Goal: Transaction & Acquisition: Obtain resource

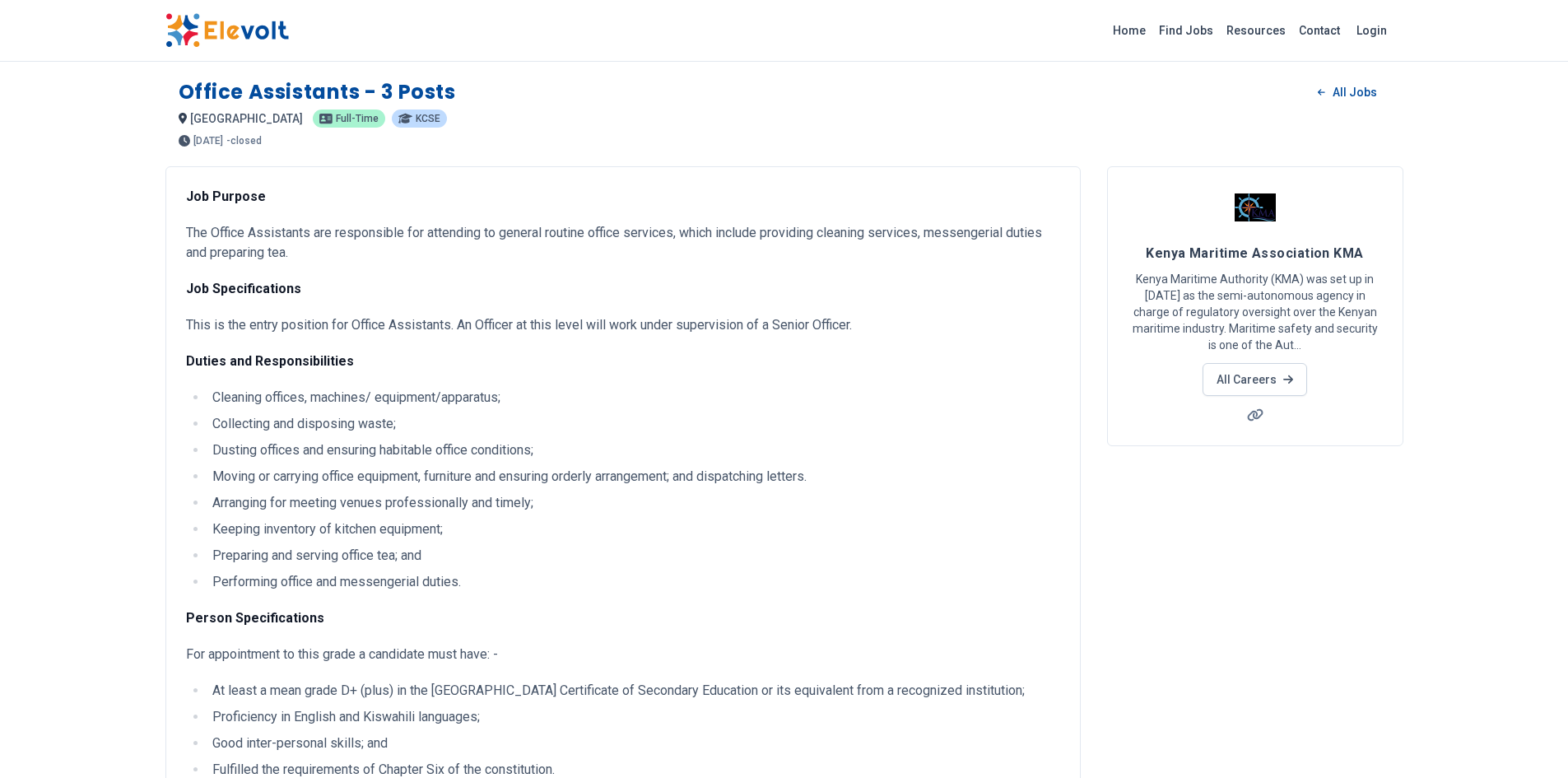
click at [216, 26] on img at bounding box center [227, 30] width 124 height 34
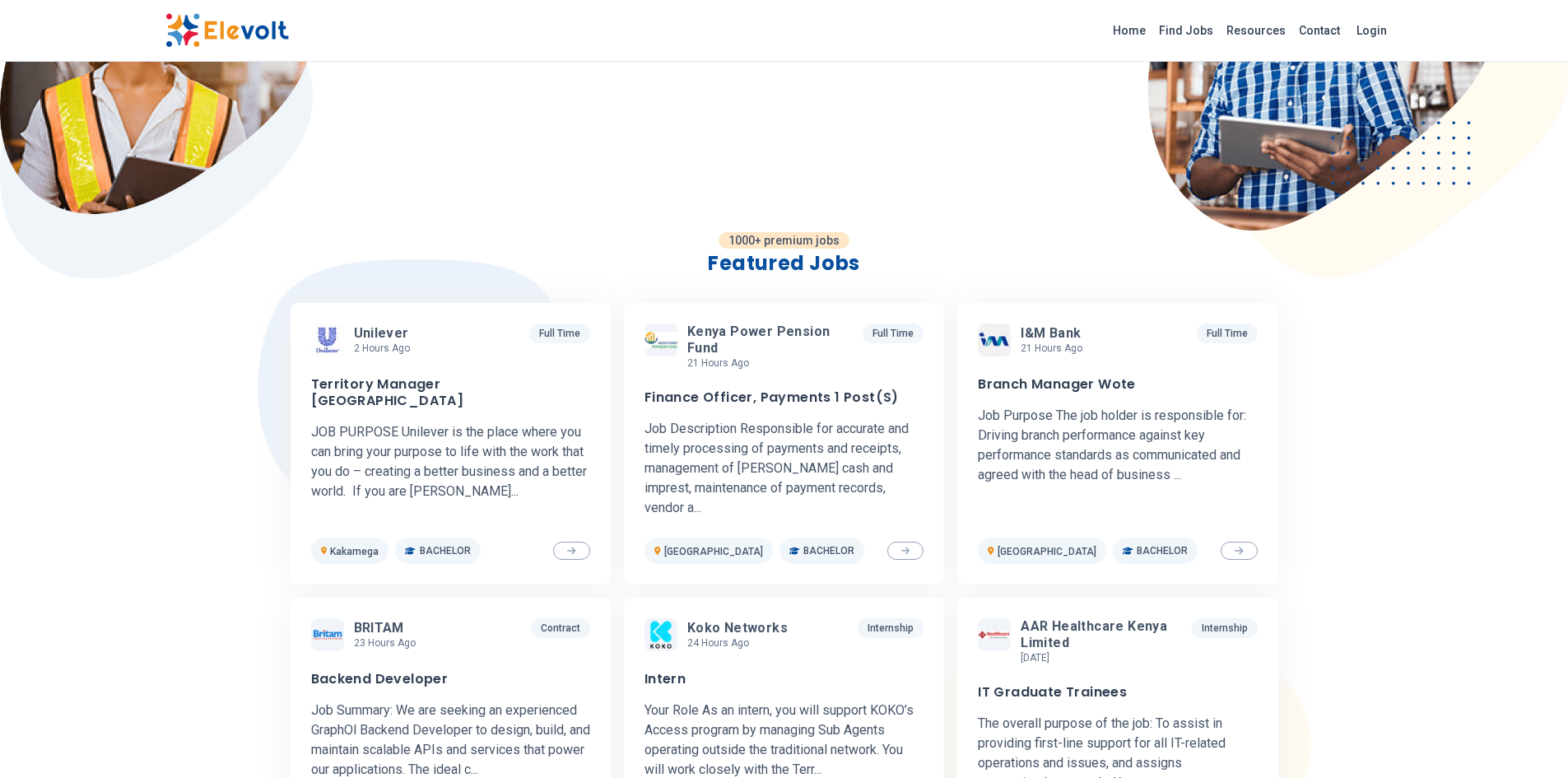
scroll to position [330, 0]
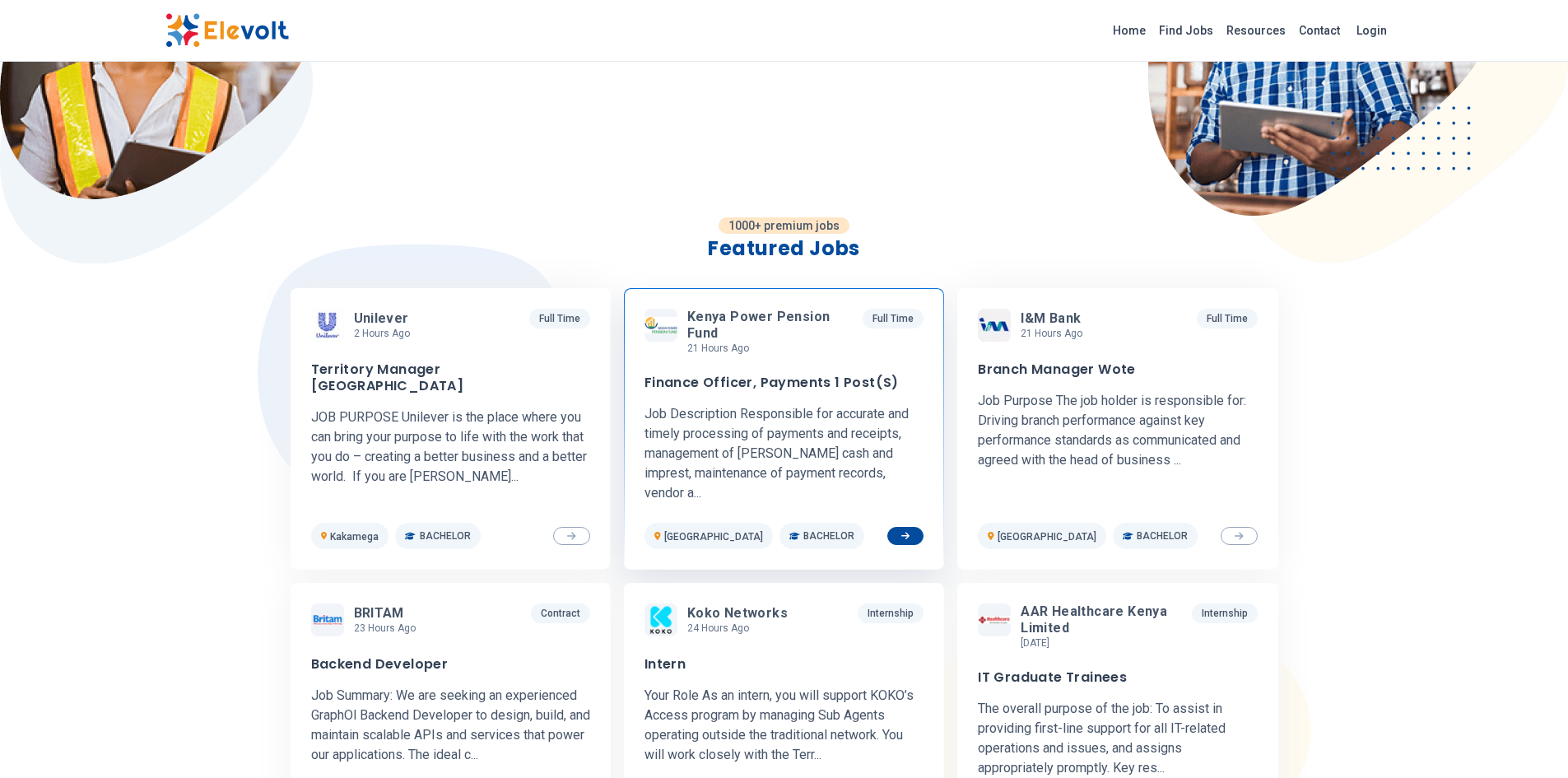
click at [906, 531] on icon at bounding box center [906, 536] width 9 height 10
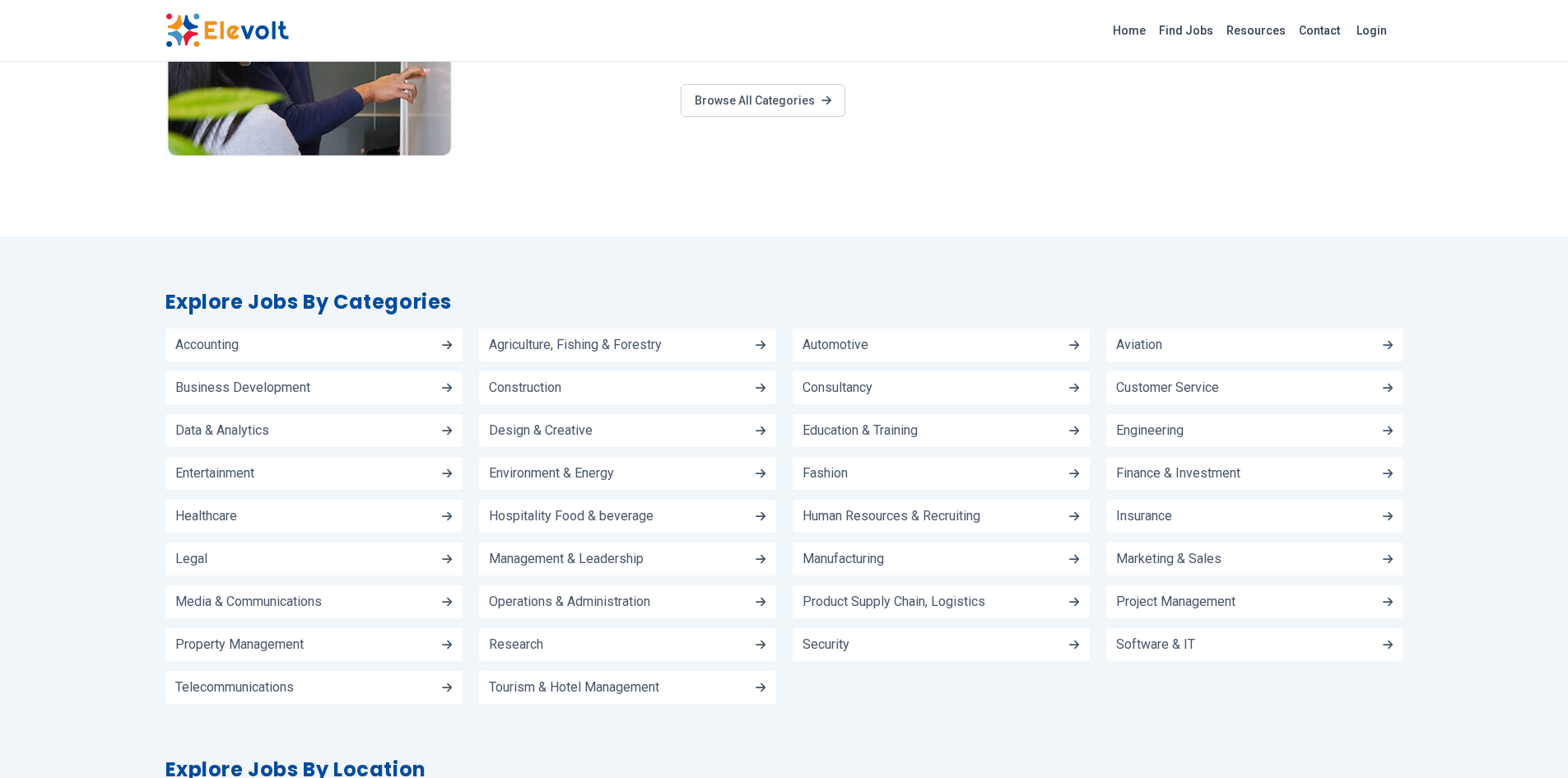
scroll to position [1732, 0]
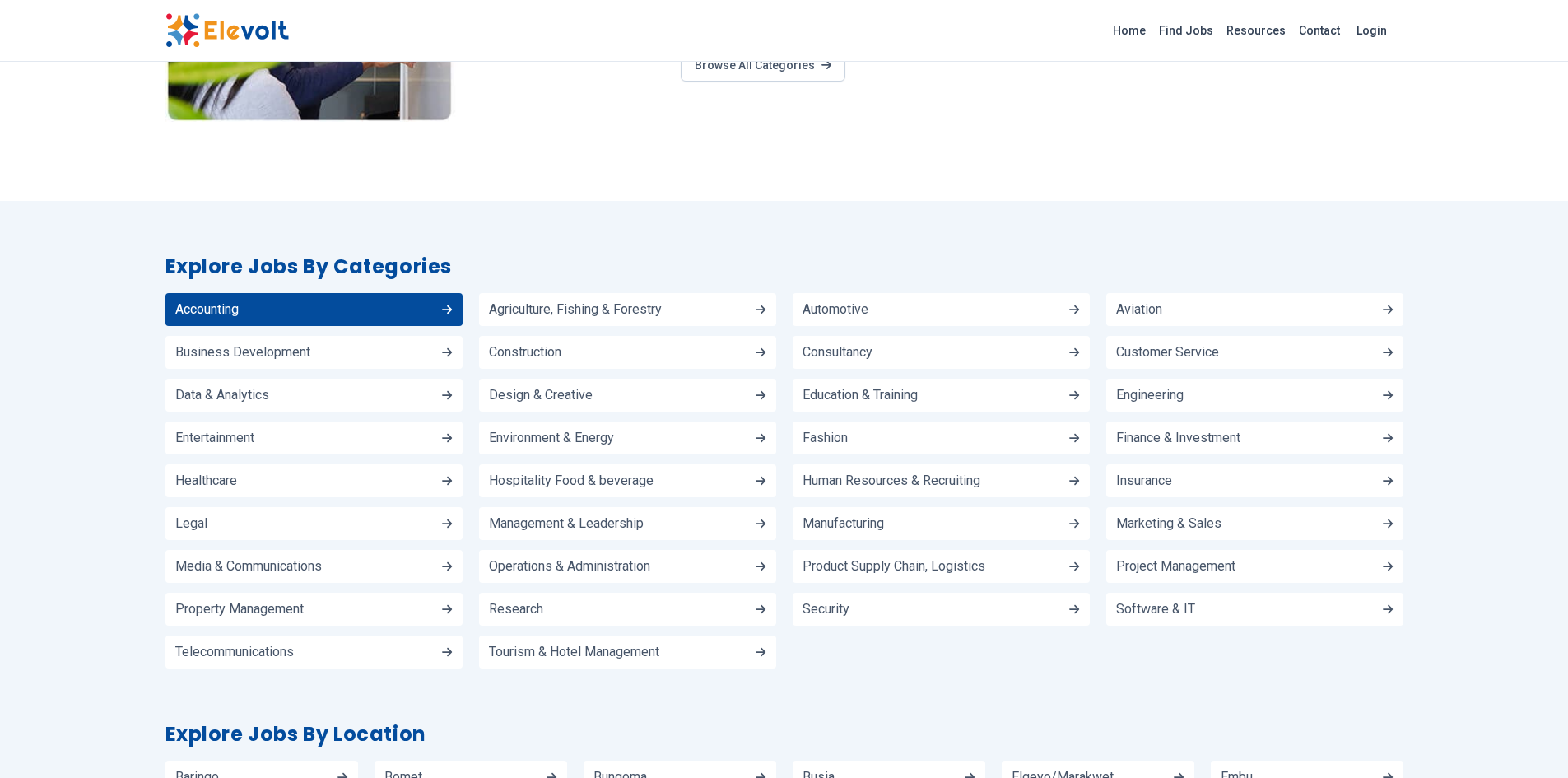
click at [291, 301] on link "Accounting" at bounding box center [314, 309] width 297 height 33
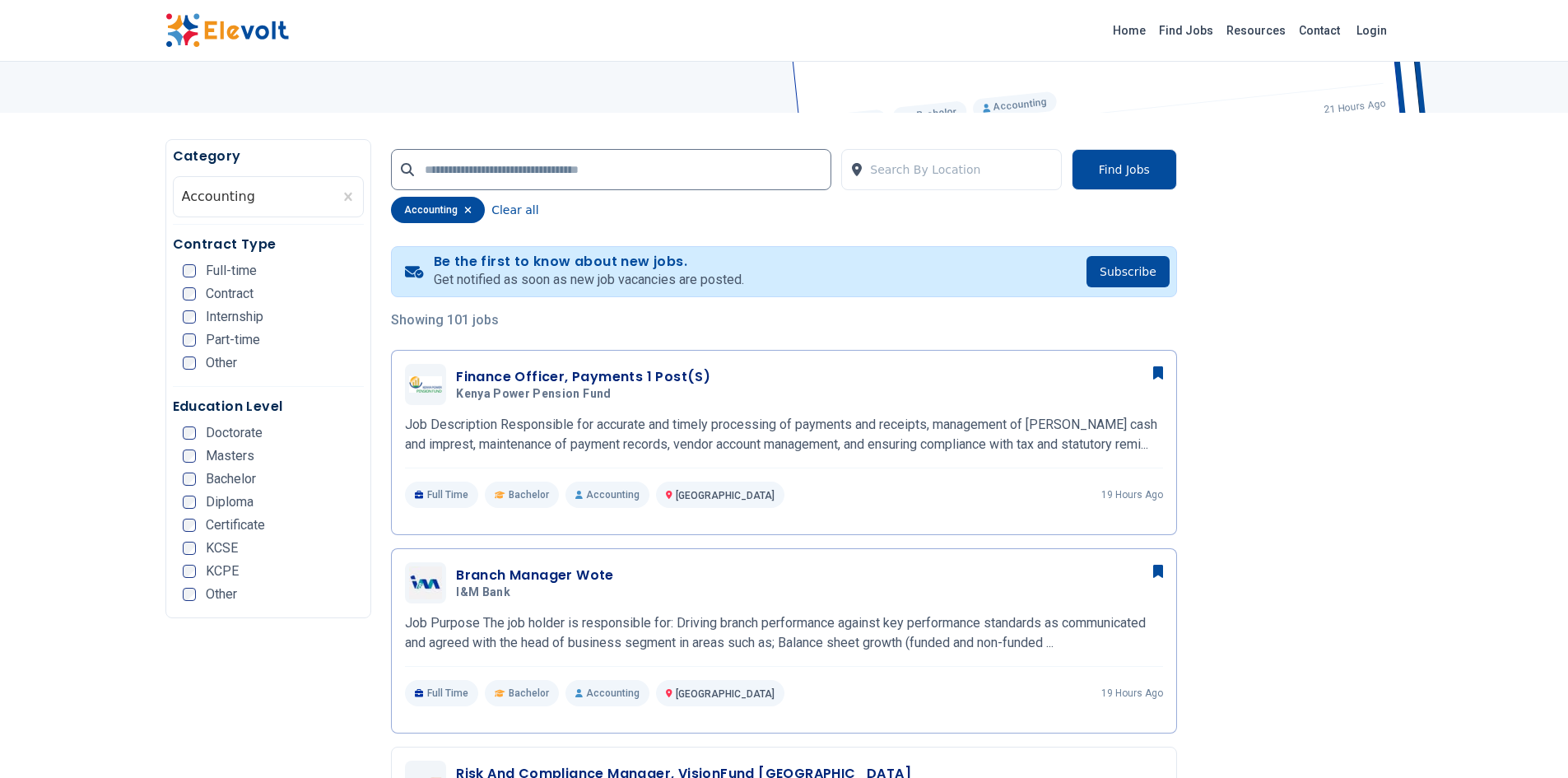
scroll to position [330, 0]
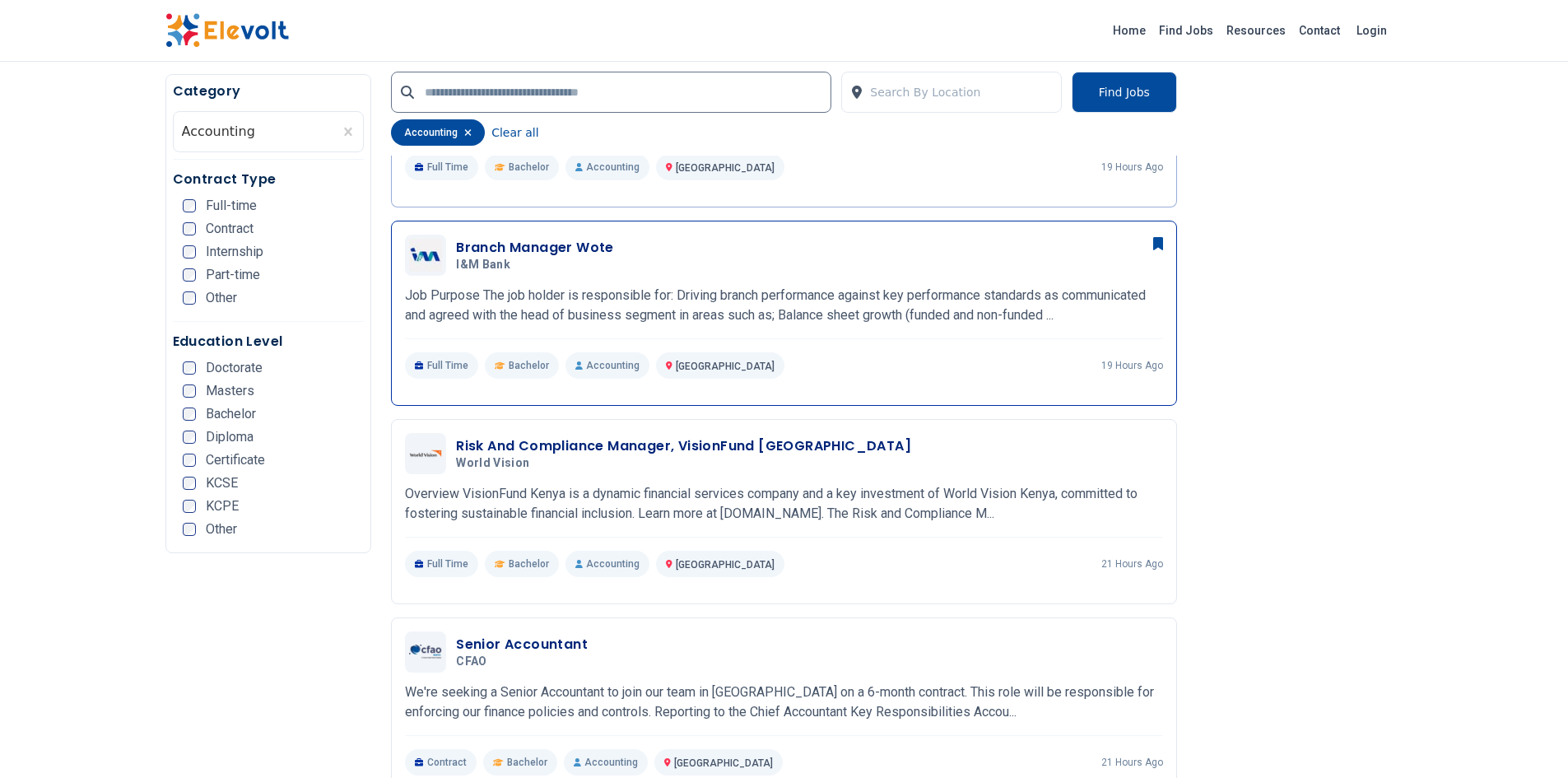
scroll to position [576, 0]
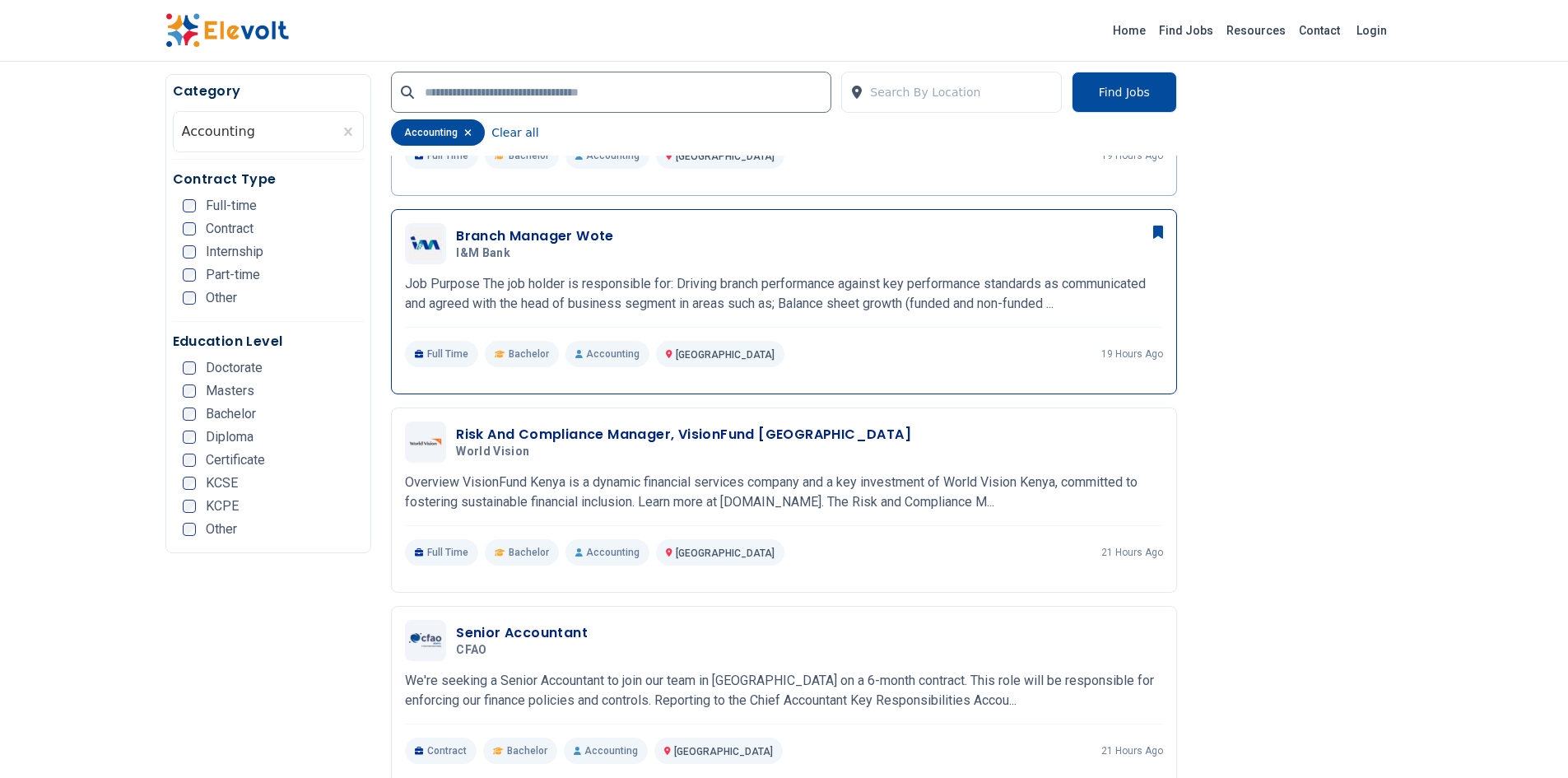
click at [476, 235] on h3 "Branch Manager Wote" at bounding box center [534, 236] width 158 height 20
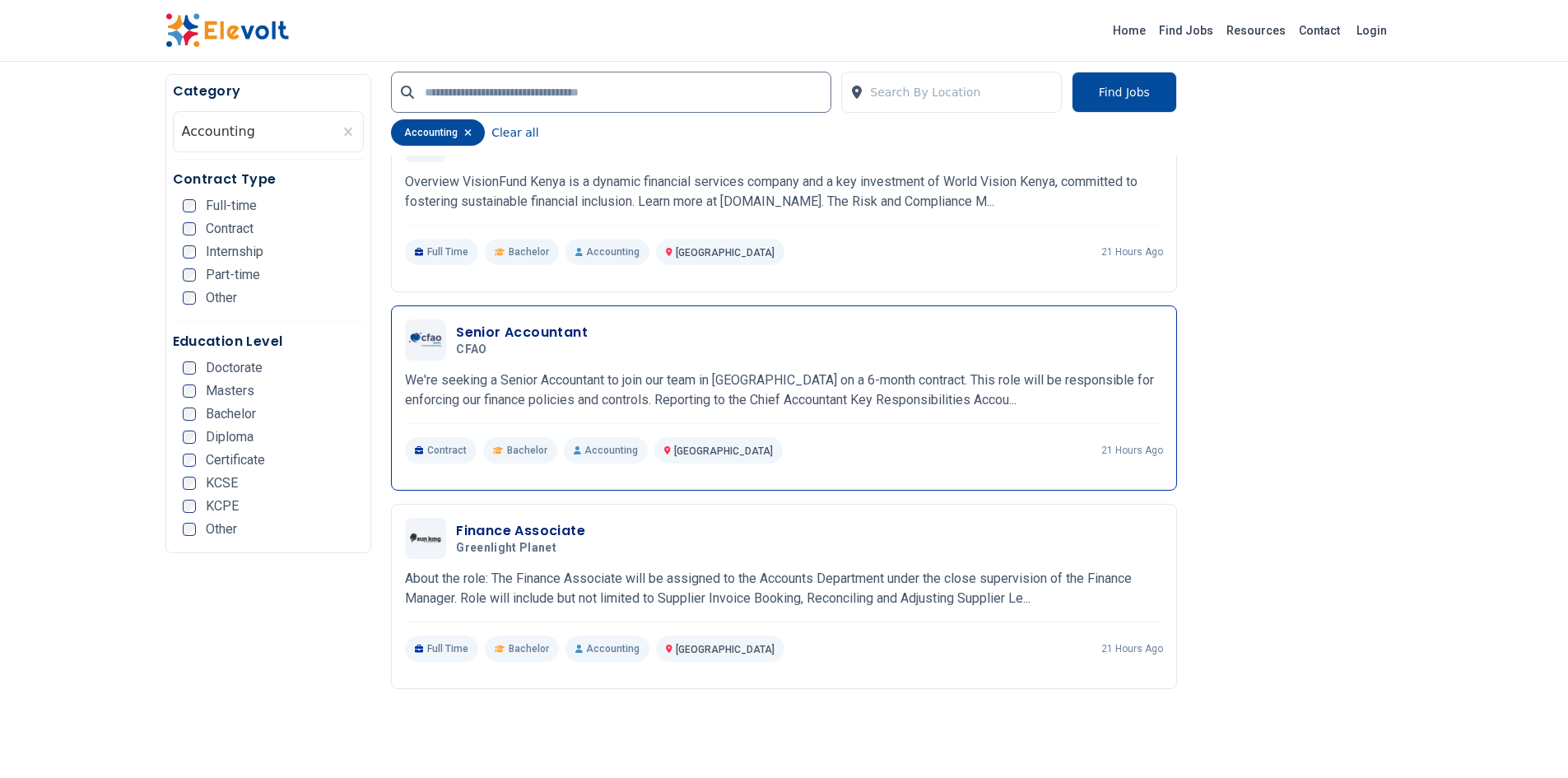
scroll to position [906, 0]
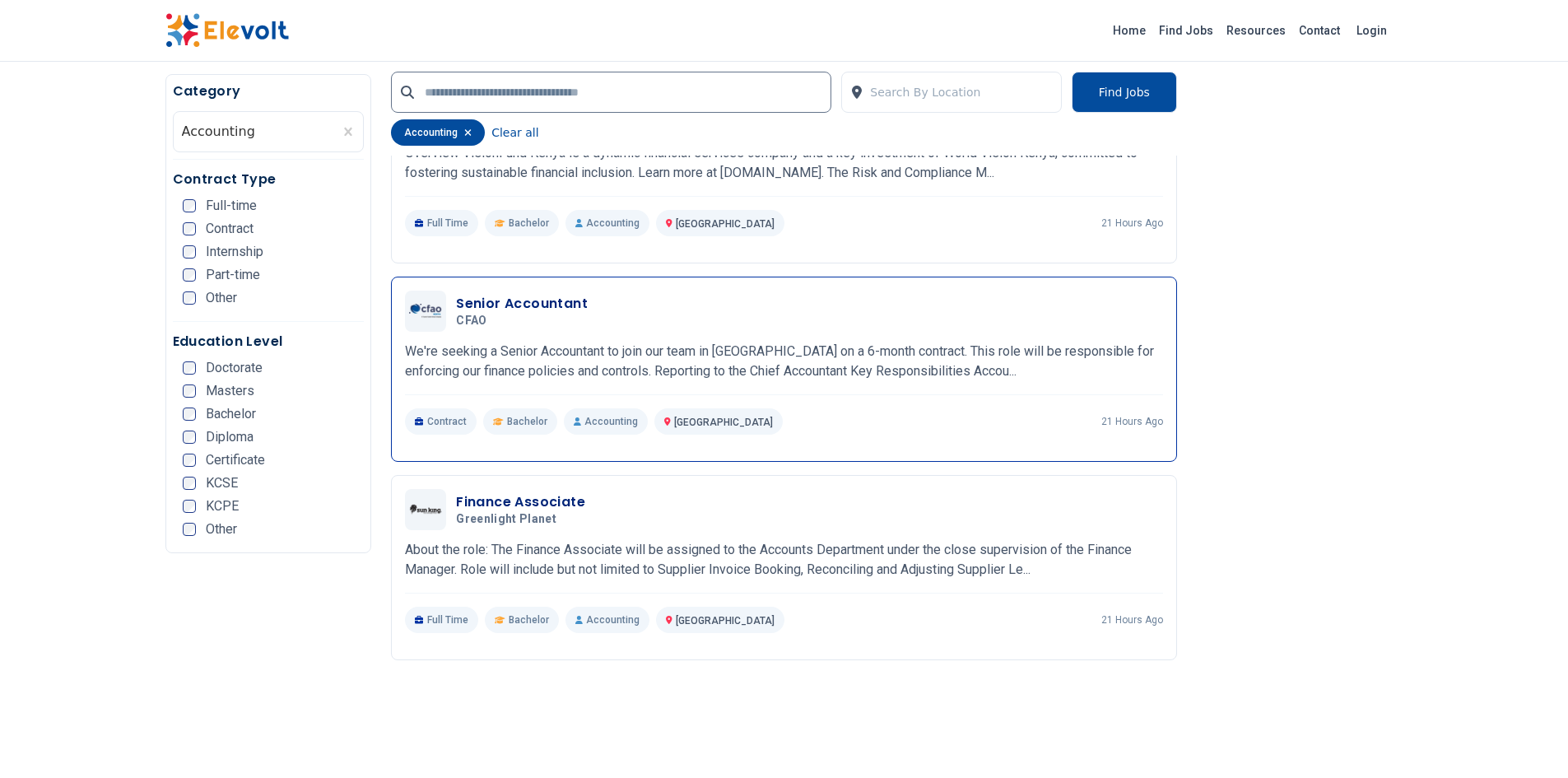
click at [508, 301] on h3 "Senior Accountant" at bounding box center [522, 303] width 131 height 20
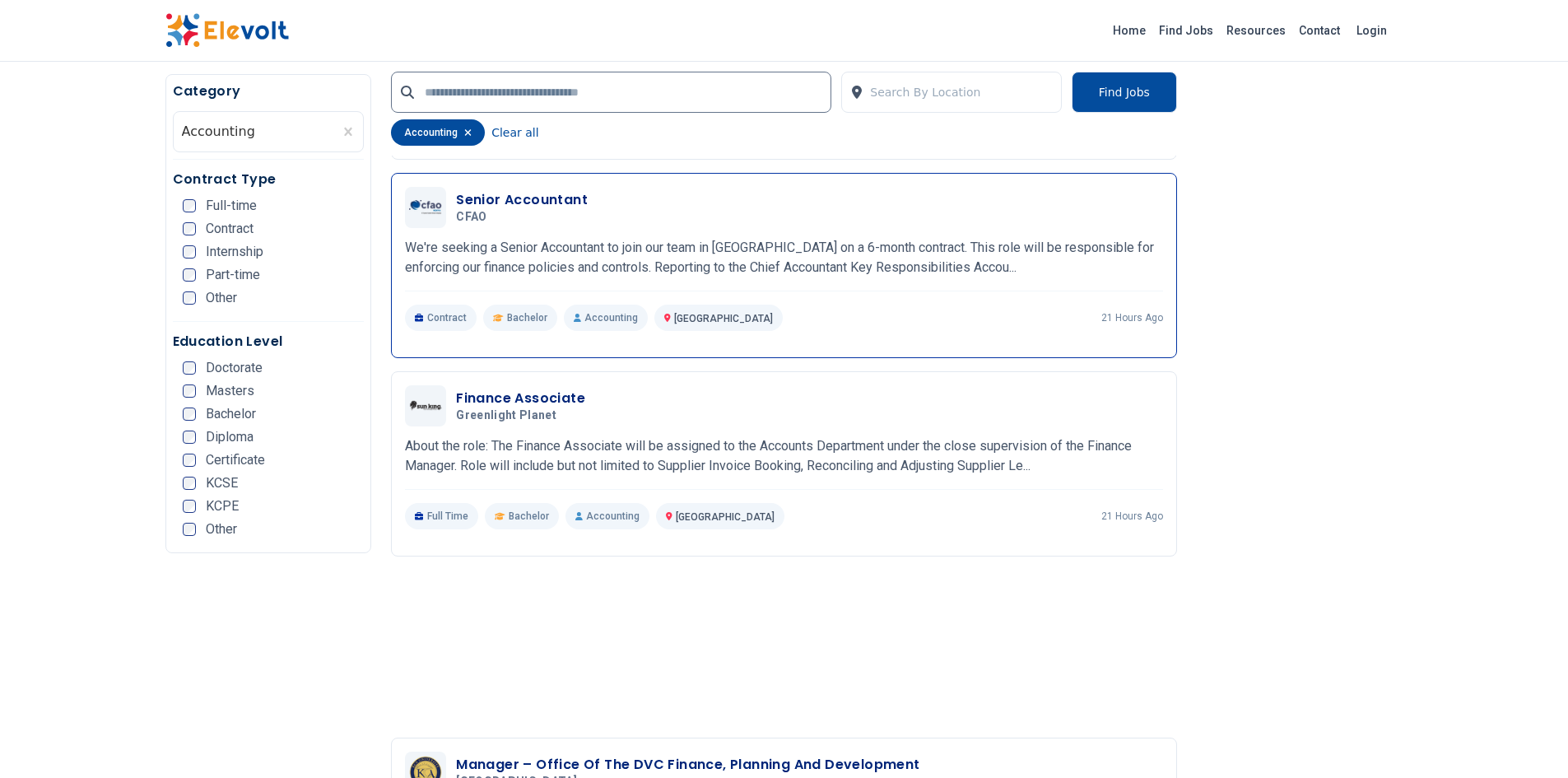
scroll to position [1071, 0]
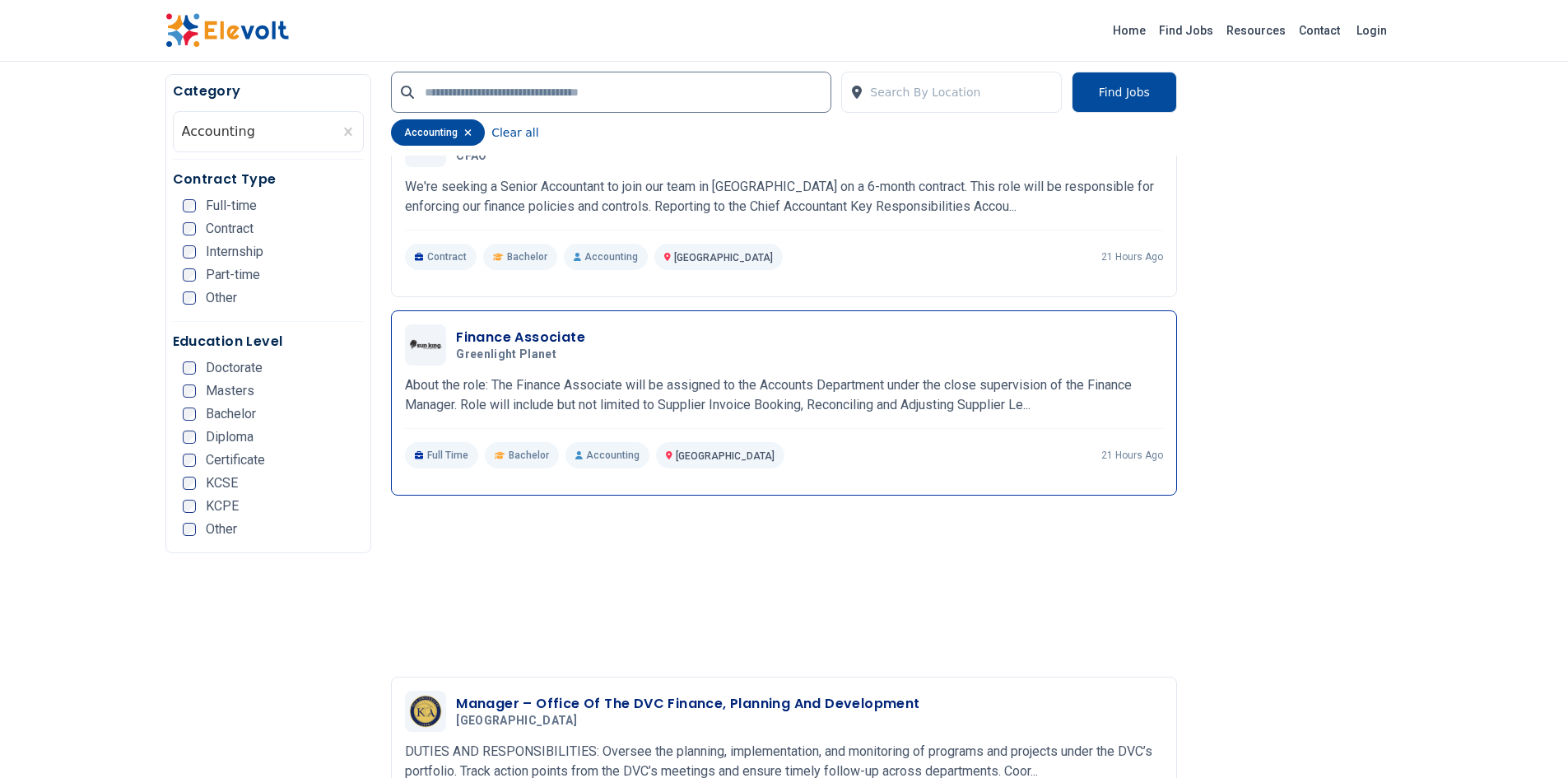
click at [510, 336] on h3 "Finance Associate" at bounding box center [520, 337] width 129 height 20
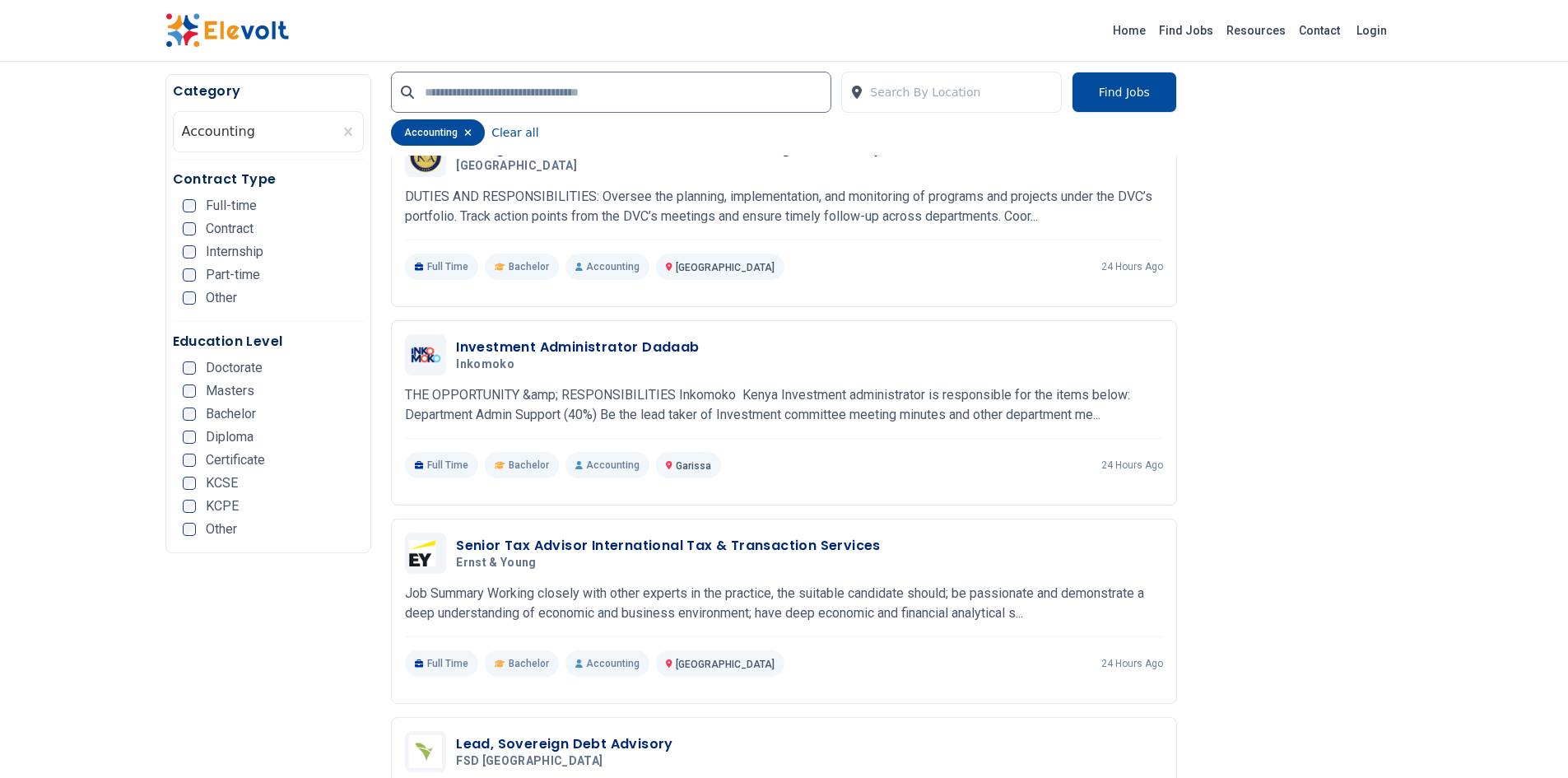
scroll to position [1647, 0]
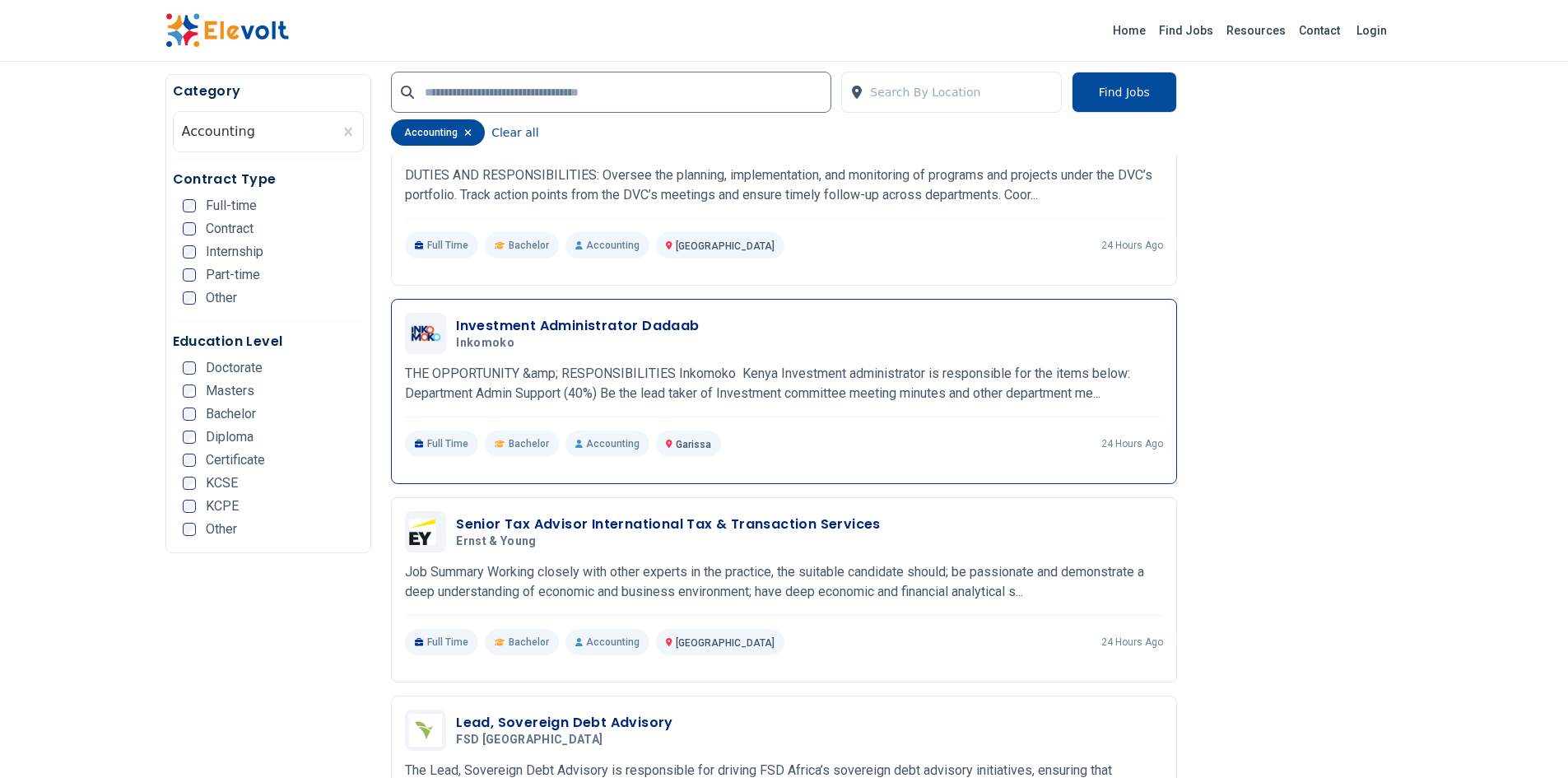
click at [526, 325] on h3 "Investment Administrator Dadaab" at bounding box center [577, 325] width 242 height 20
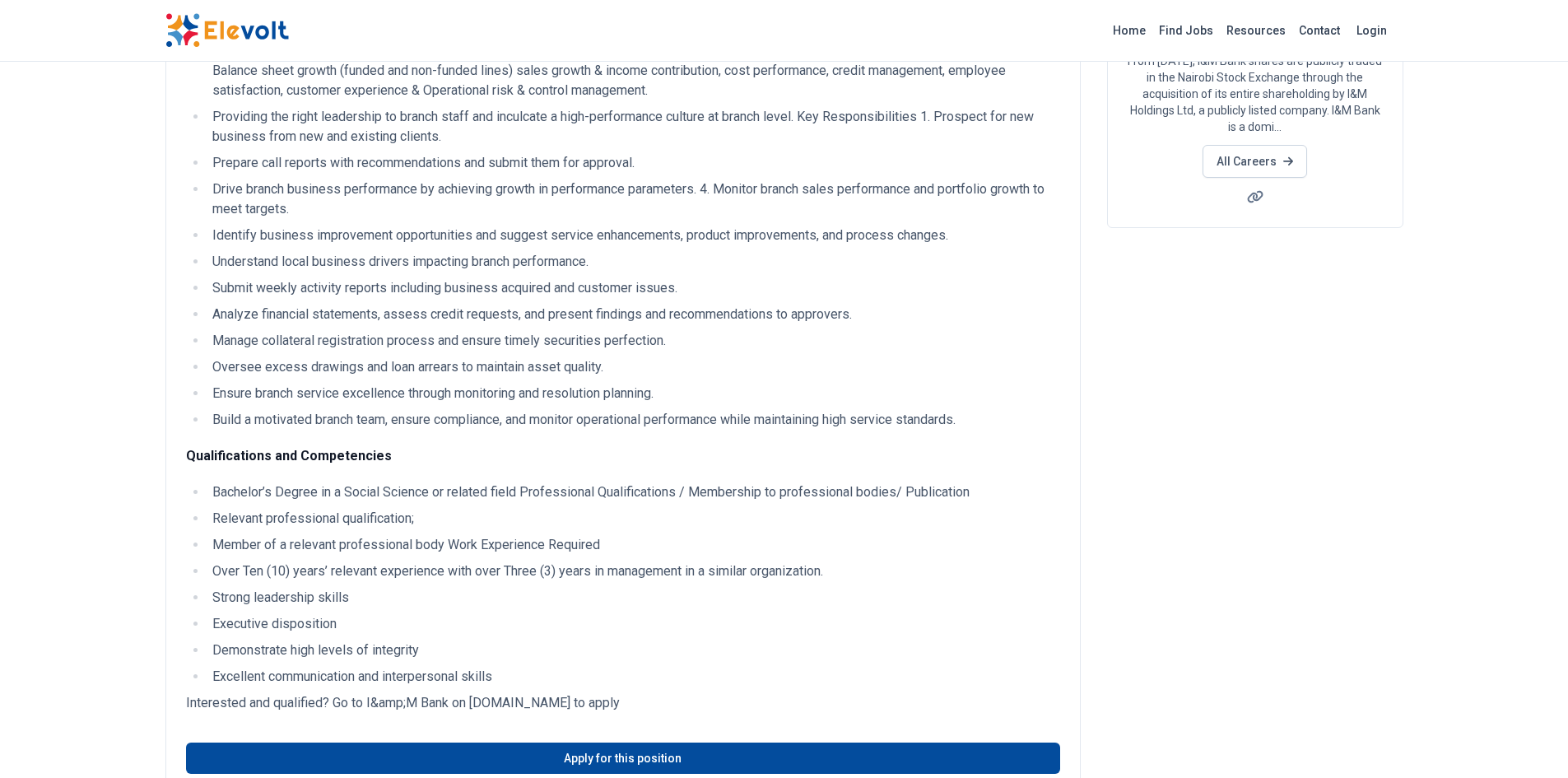
scroll to position [412, 0]
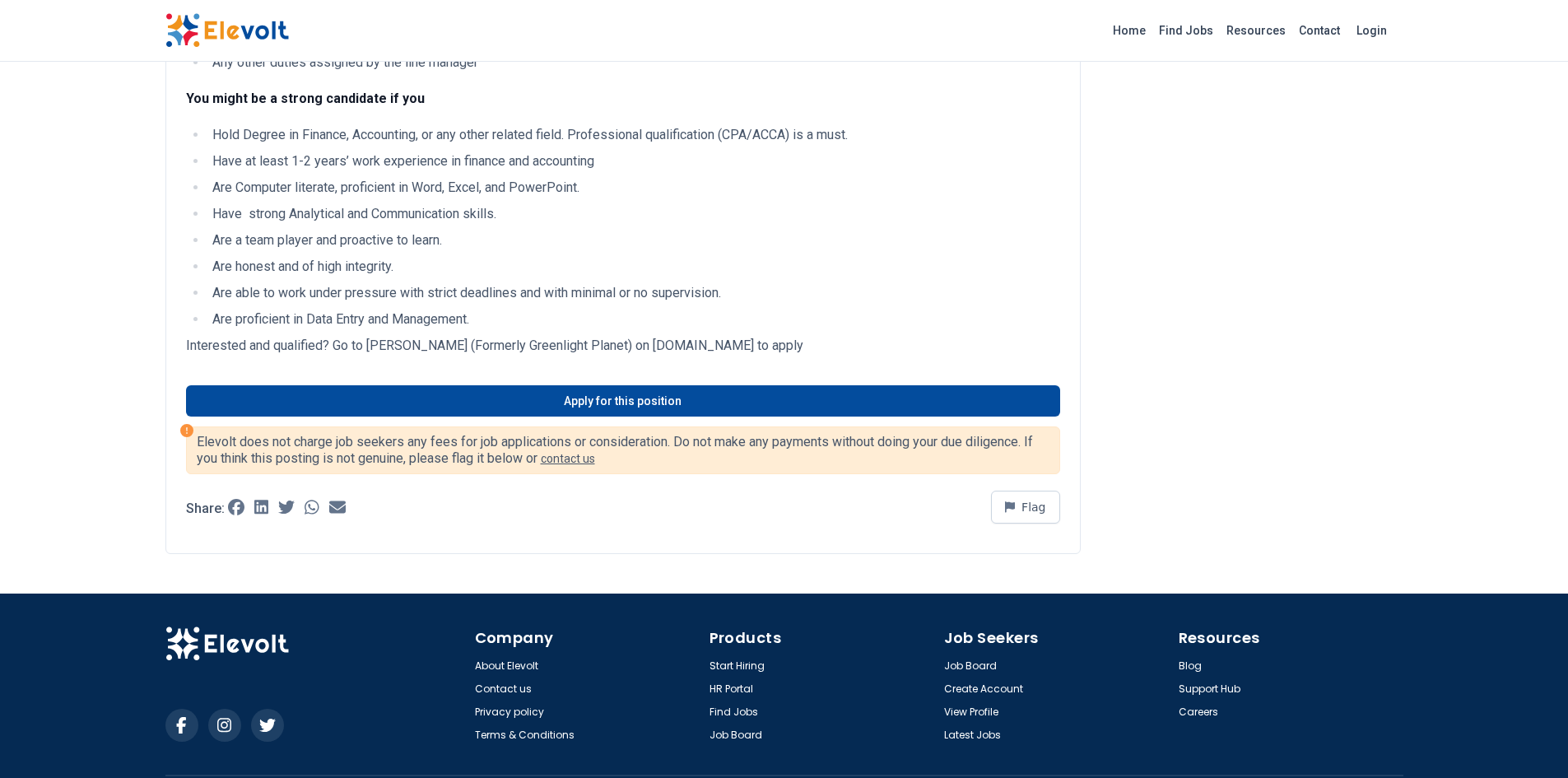
scroll to position [658, 0]
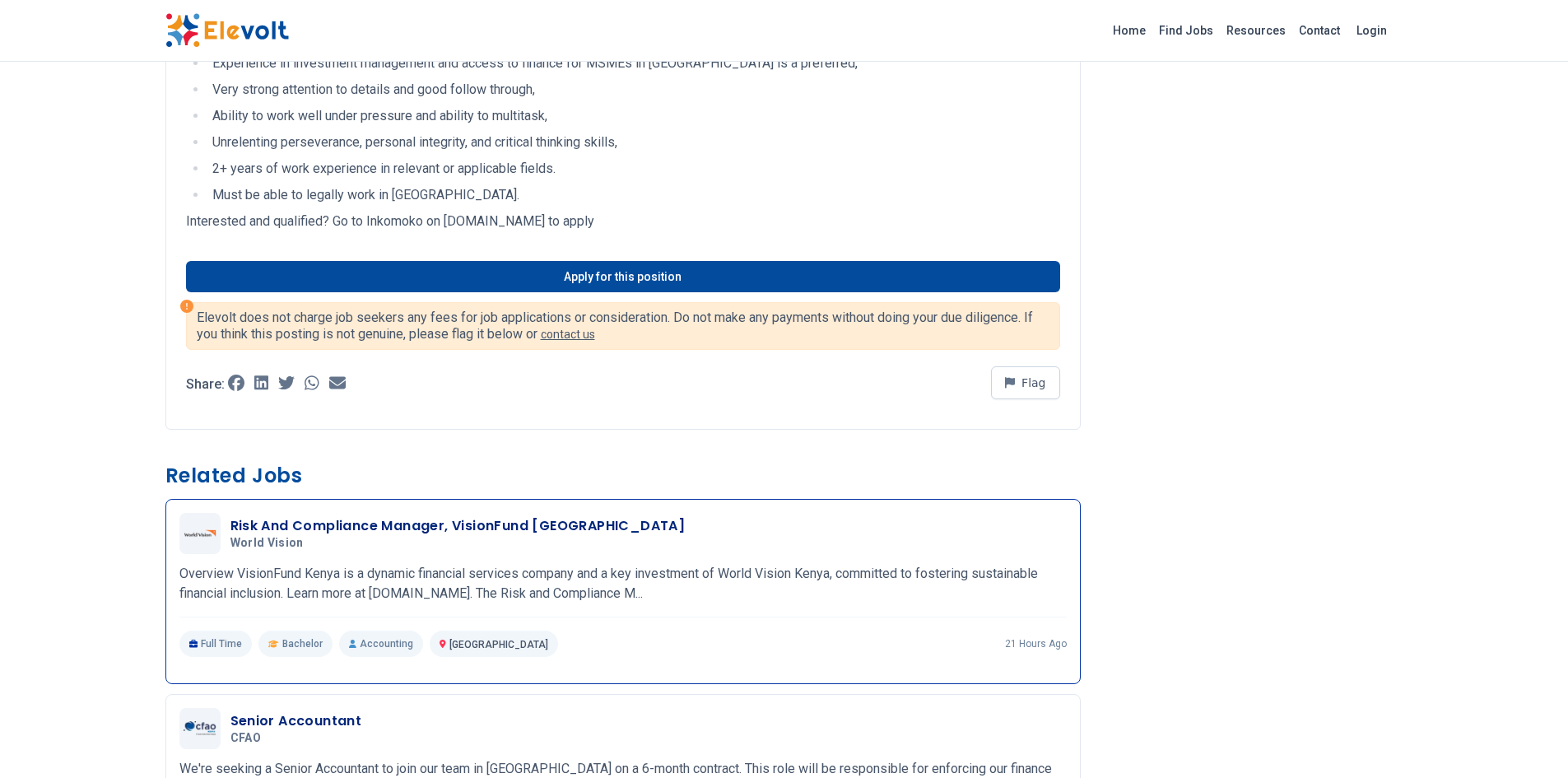
scroll to position [1565, 0]
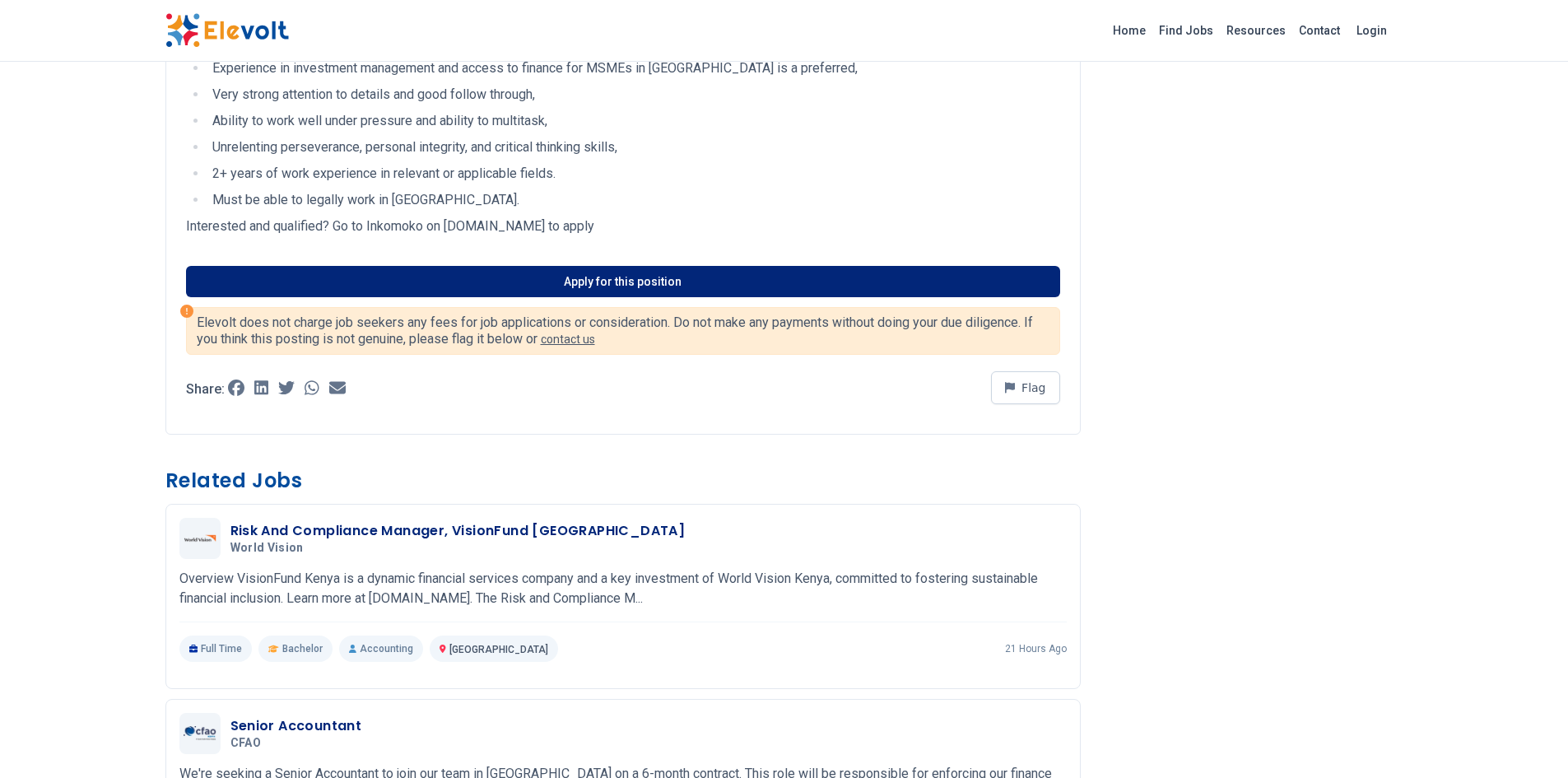
click at [600, 274] on link "Apply for this position" at bounding box center [623, 281] width 874 height 32
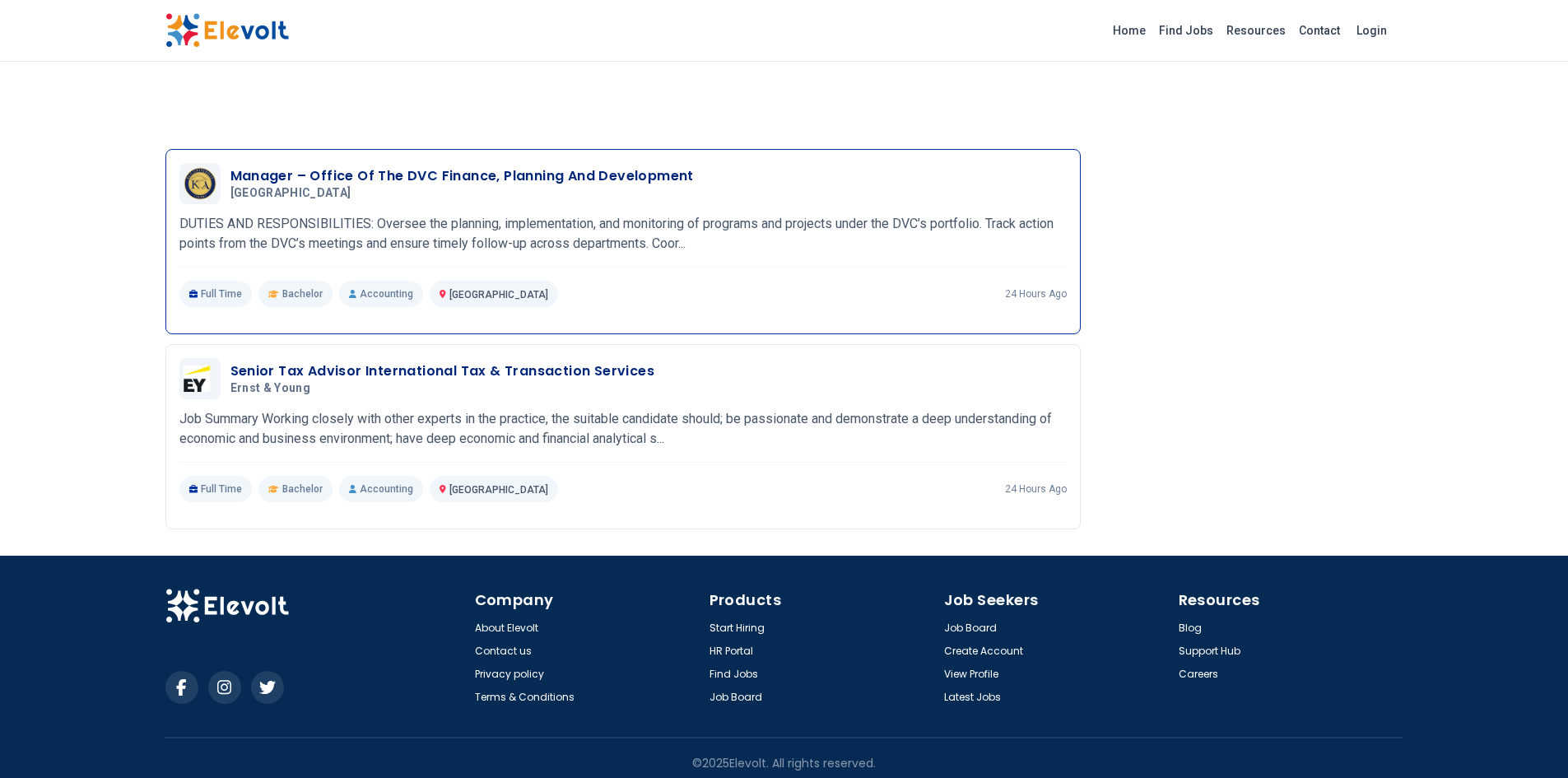
scroll to position [2755, 0]
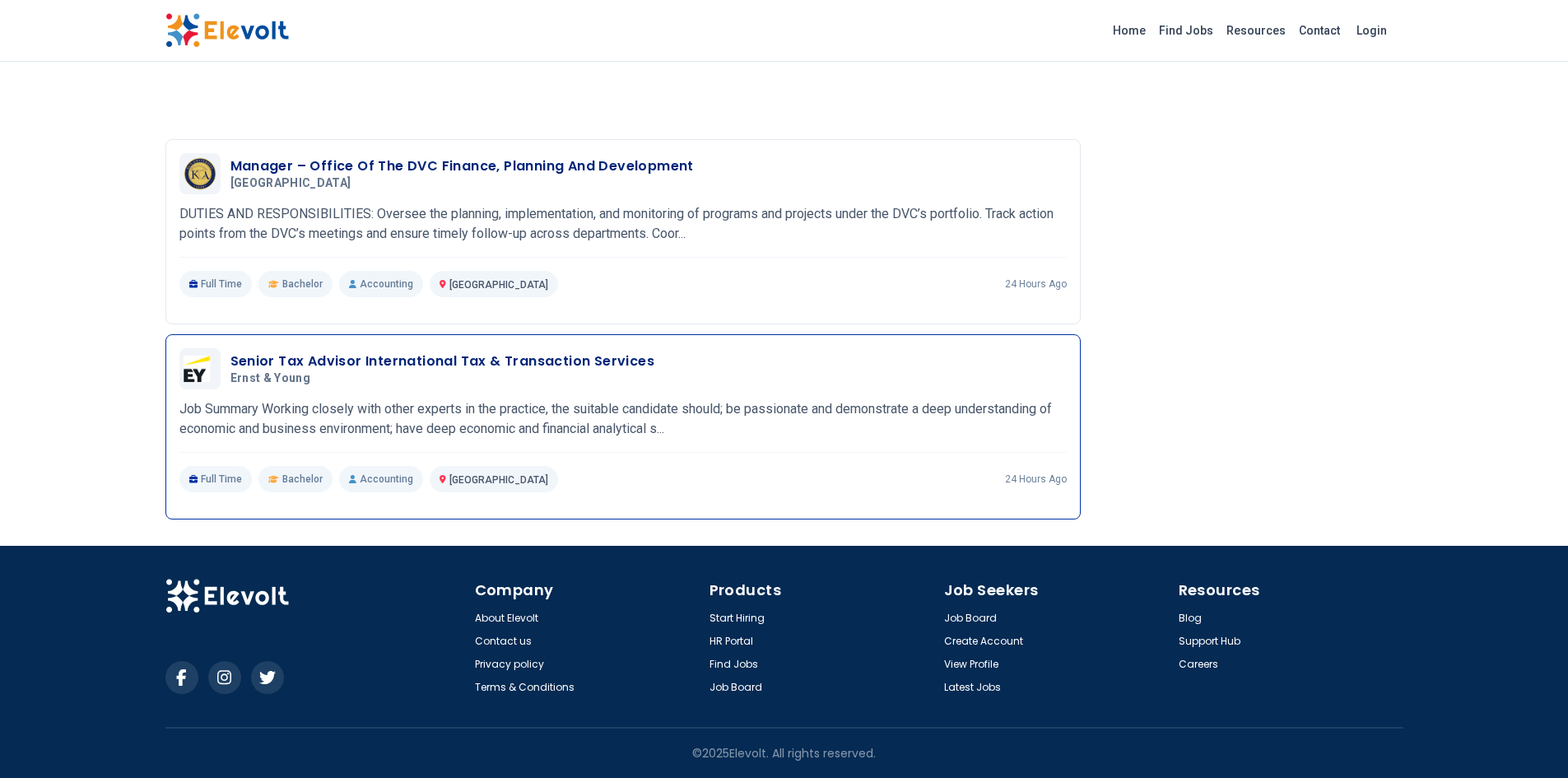
click at [340, 360] on h3 "Senior Tax Advisor International Tax & Transaction Services" at bounding box center [443, 361] width 425 height 20
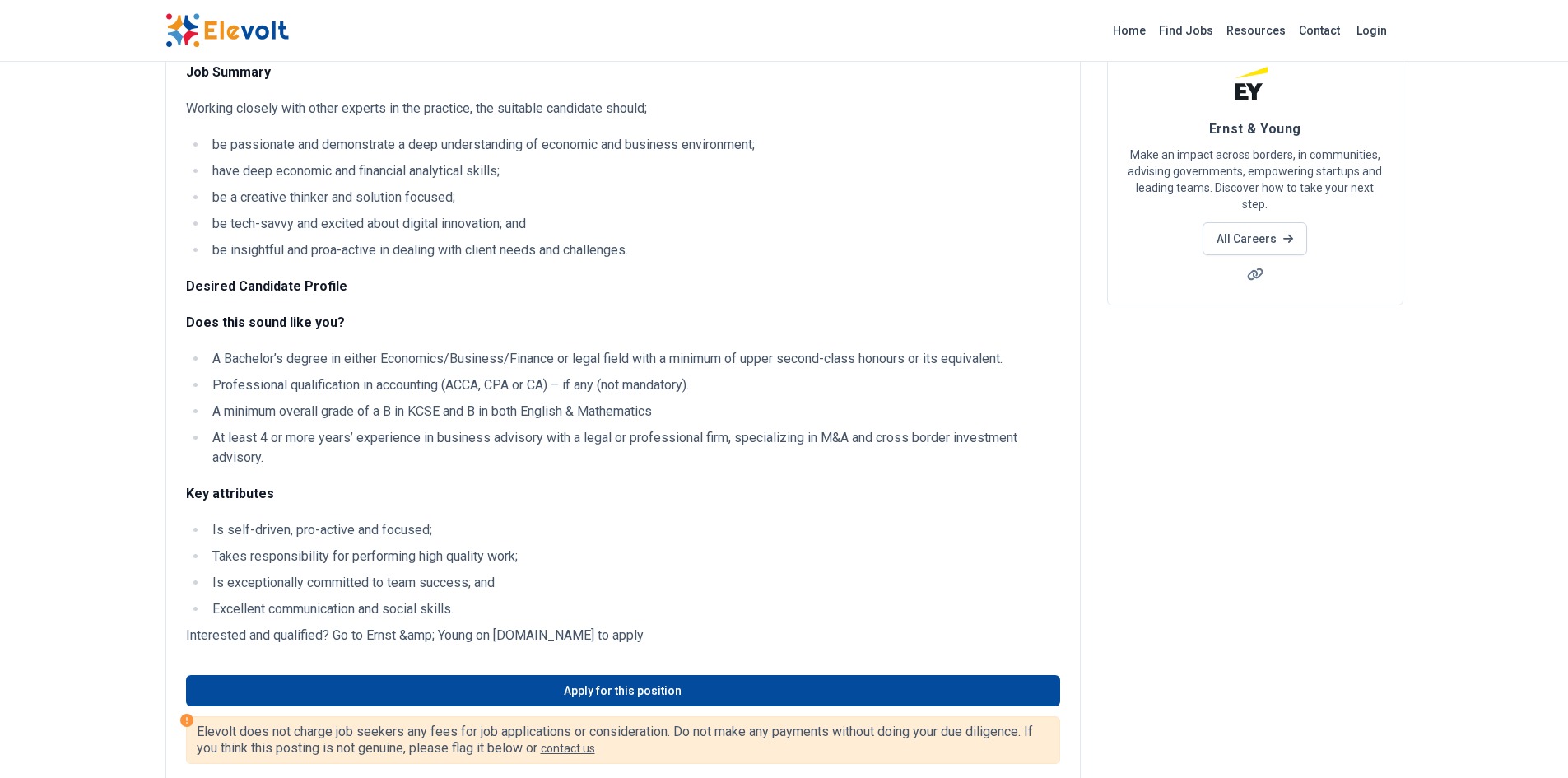
scroll to position [494, 0]
